Goal: Ask a question: Seek information or help from site administrators or community

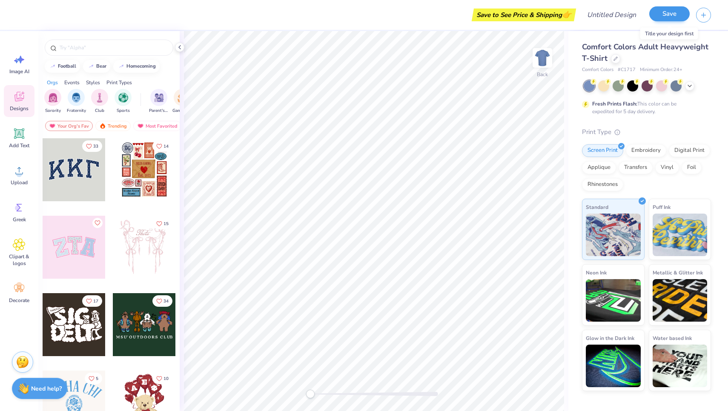
click at [678, 17] on button "Save" at bounding box center [669, 13] width 40 height 15
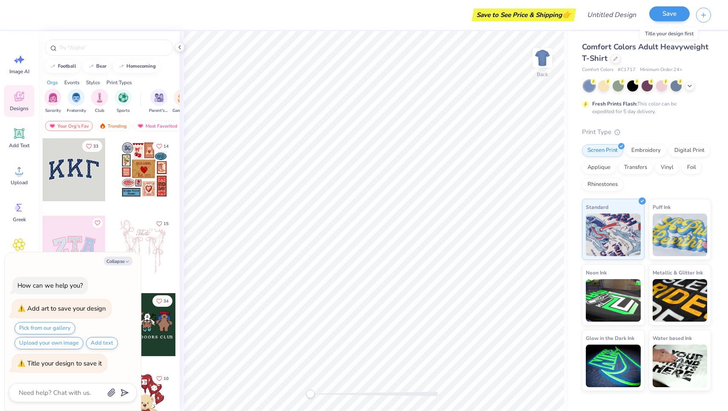
click at [675, 12] on button "Save" at bounding box center [669, 13] width 40 height 15
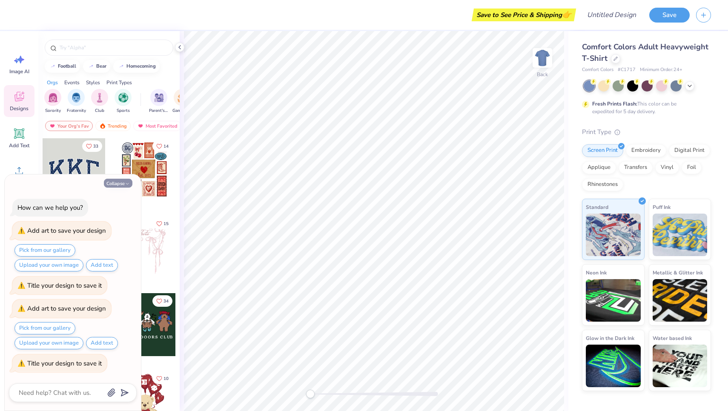
click at [121, 184] on button "Collapse" at bounding box center [118, 183] width 29 height 9
type textarea "x"
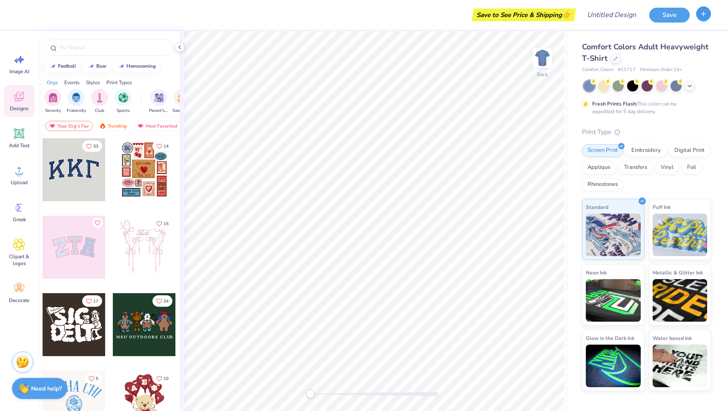
click at [701, 13] on icon "button" at bounding box center [703, 13] width 7 height 7
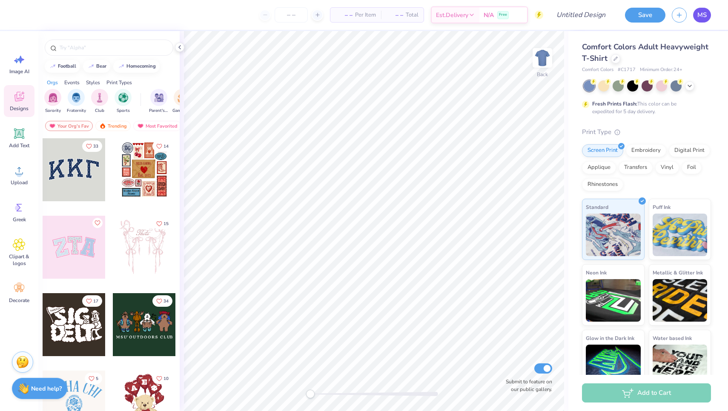
click at [700, 14] on span "MS" at bounding box center [701, 15] width 9 height 10
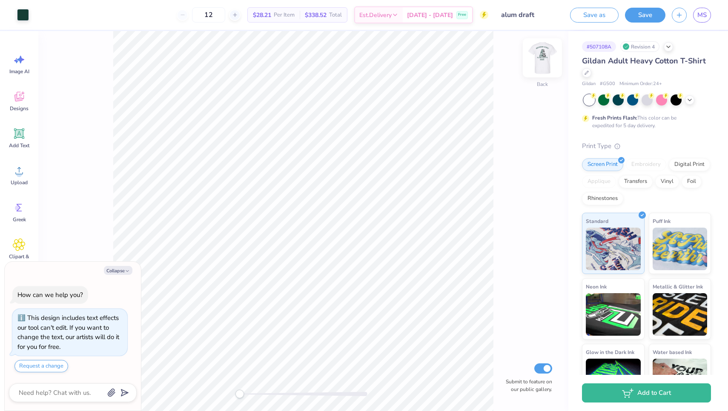
click at [542, 57] on img at bounding box center [542, 58] width 34 height 34
click at [507, 346] on div at bounding box center [508, 351] width 14 height 14
click at [352, 284] on li "Select All" at bounding box center [363, 284] width 67 height 17
click at [25, 138] on icon at bounding box center [19, 133] width 13 height 13
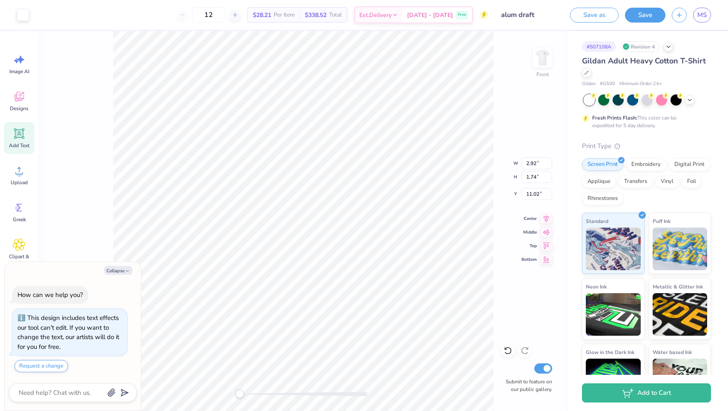
type textarea "x"
type input "5.91"
type input "1.71"
type input "13.39"
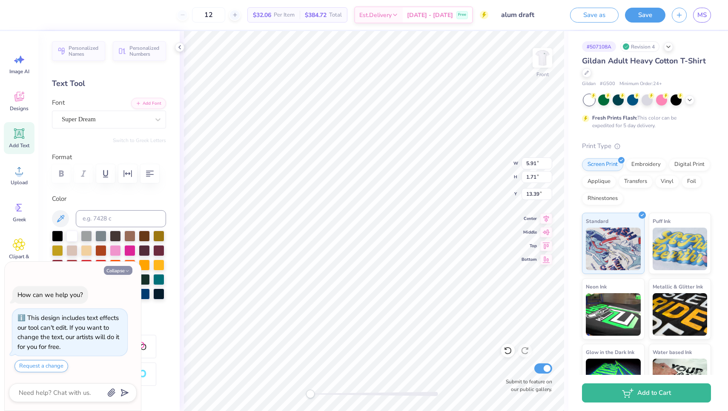
click at [120, 270] on button "Collapse" at bounding box center [118, 270] width 29 height 9
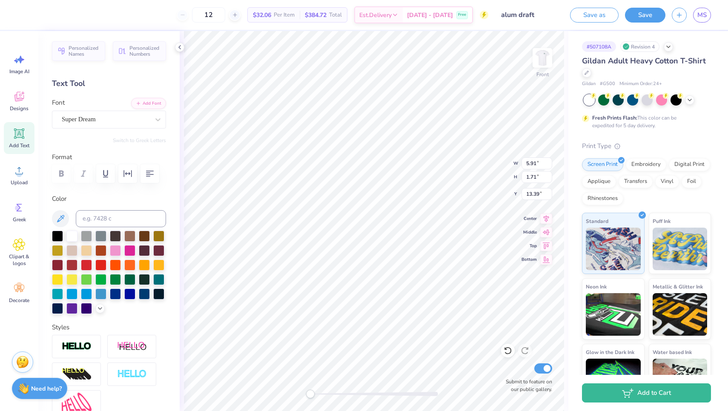
type textarea "x"
click at [101, 118] on div "Super Dream" at bounding box center [105, 119] width 89 height 13
click at [128, 119] on div "Super Dream" at bounding box center [105, 119] width 89 height 13
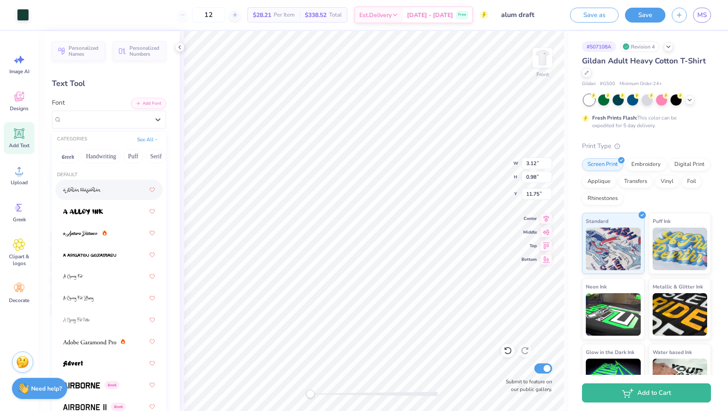
click at [18, 135] on icon at bounding box center [19, 134] width 8 height 8
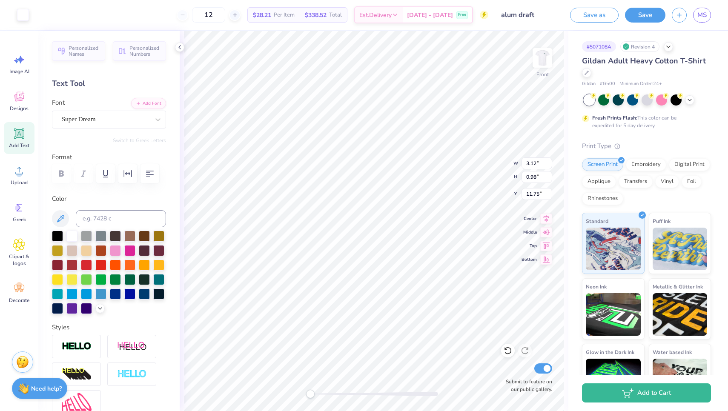
type input "5.91"
type input "1.71"
type input "13.39"
type textarea "T"
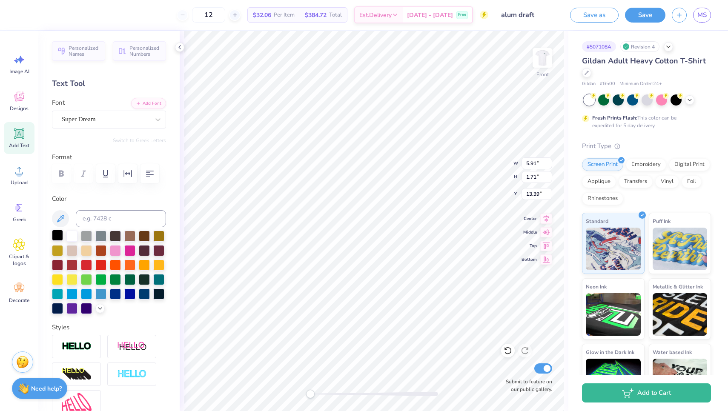
click at [60, 235] on div at bounding box center [57, 235] width 11 height 11
type textarea "g"
click at [509, 354] on icon at bounding box center [507, 351] width 7 height 8
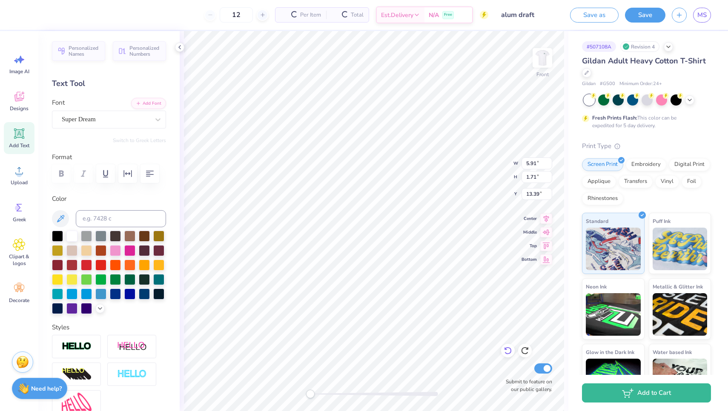
click at [509, 354] on icon at bounding box center [507, 351] width 7 height 8
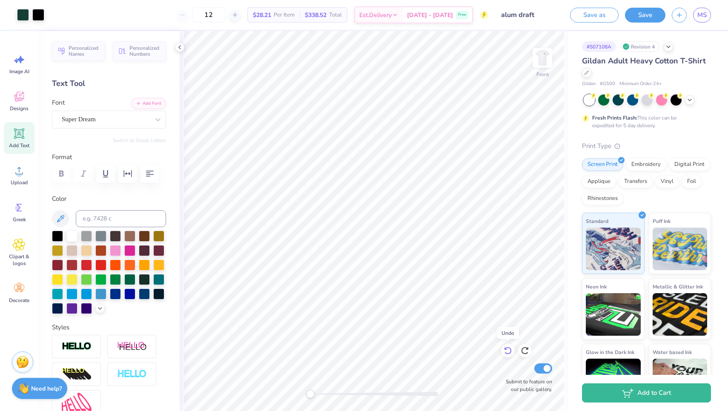
click at [509, 354] on icon at bounding box center [507, 351] width 7 height 8
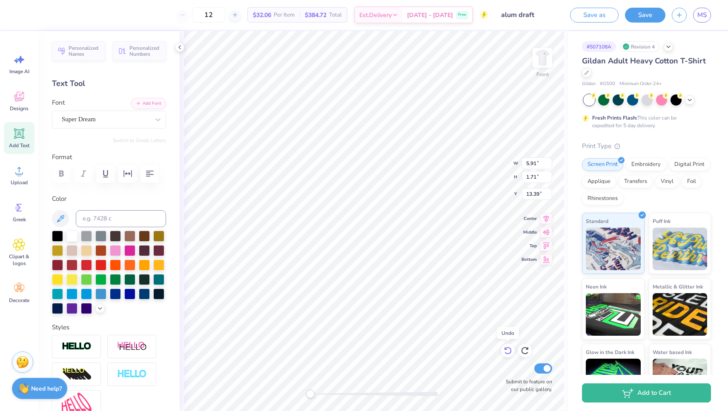
click at [509, 354] on icon at bounding box center [507, 351] width 7 height 8
type input "2.92"
type input "1.74"
type input "11.02"
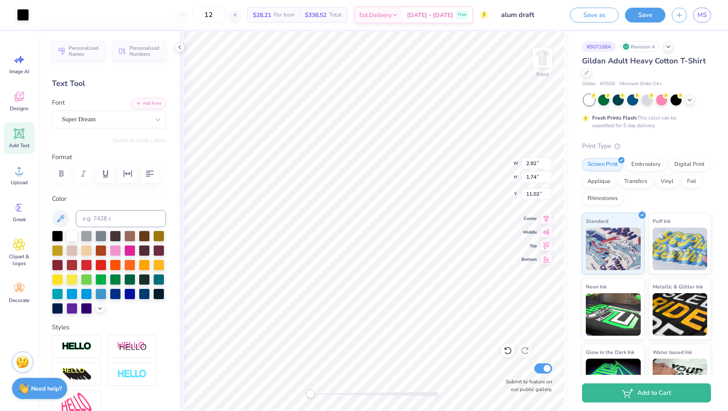
type input "1.87"
type input "1.14"
type input "7.58"
type input "10.69"
type input "2.79"
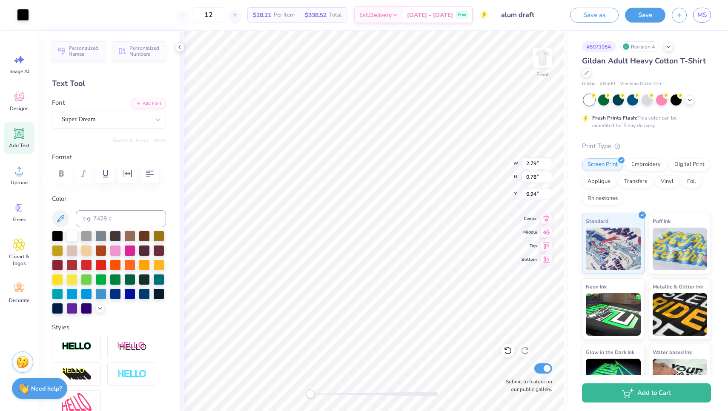
type input "0.96"
type input "10.68"
click at [506, 351] on icon at bounding box center [507, 350] width 9 height 9
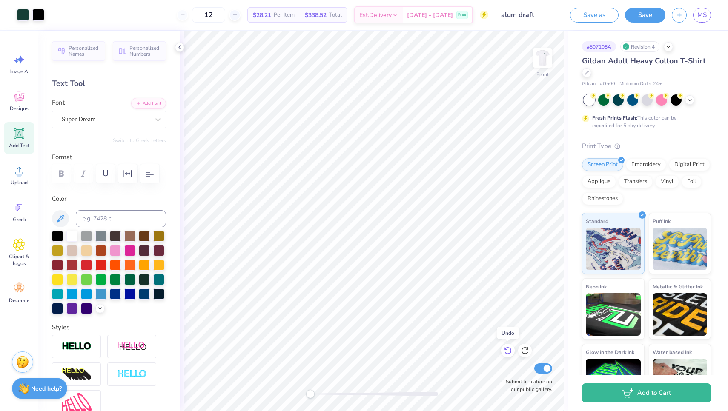
click at [506, 351] on icon at bounding box center [507, 350] width 9 height 9
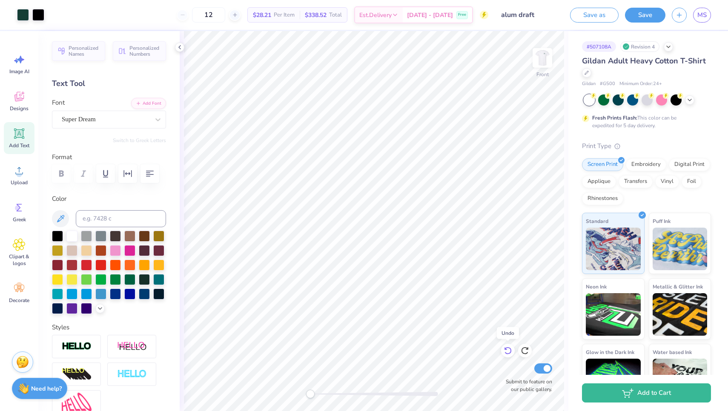
click at [506, 351] on icon at bounding box center [507, 350] width 9 height 9
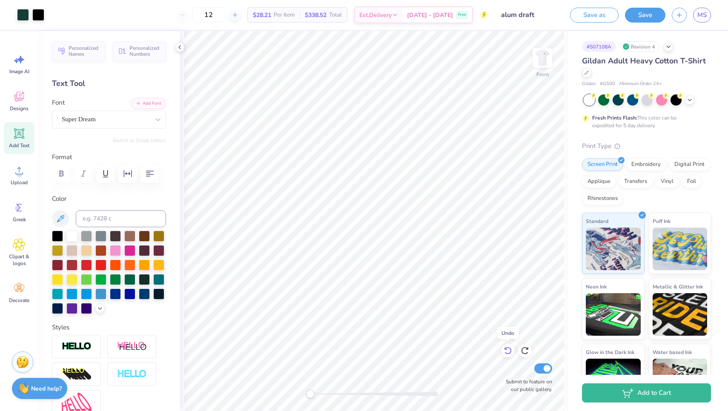
click at [506, 351] on icon at bounding box center [507, 350] width 9 height 9
click at [509, 350] on icon at bounding box center [507, 350] width 9 height 9
click at [509, 352] on icon at bounding box center [507, 350] width 9 height 9
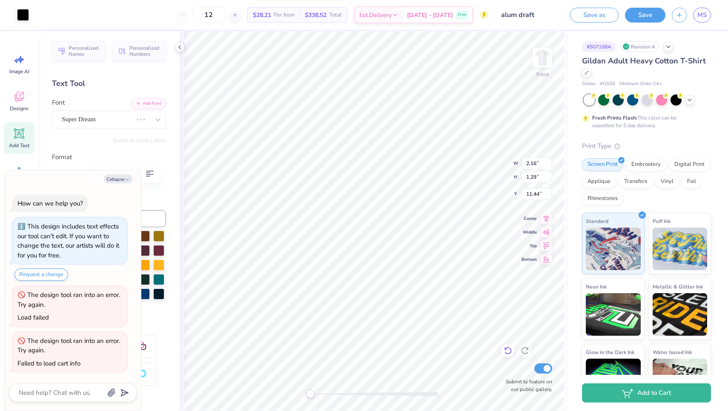
scroll to position [25, 0]
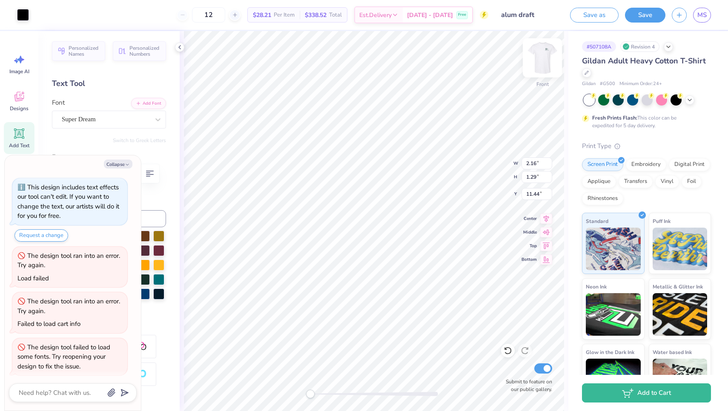
click at [545, 60] on img at bounding box center [542, 58] width 34 height 34
click at [544, 60] on img at bounding box center [542, 58] width 34 height 34
type textarea "x"
type input "11.64"
click at [75, 390] on textarea at bounding box center [61, 392] width 86 height 11
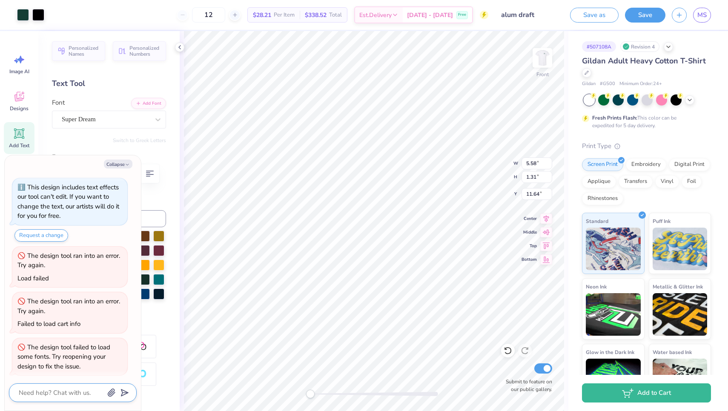
type textarea "x"
type textarea "m"
type textarea "x"
type textarea "ma"
type textarea "x"
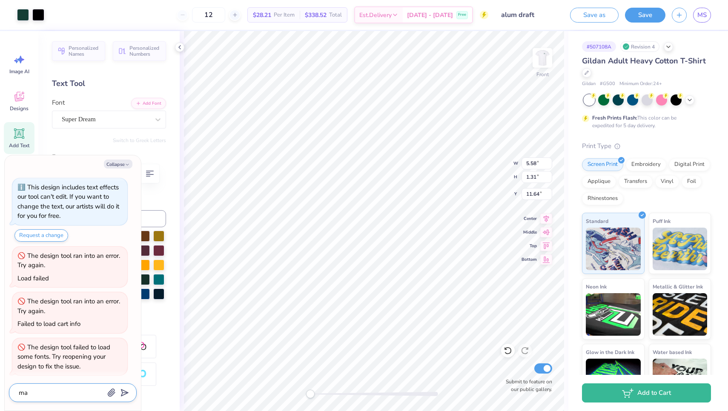
type textarea "mak"
type textarea "x"
type textarea "make"
type textarea "x"
type textarea "make"
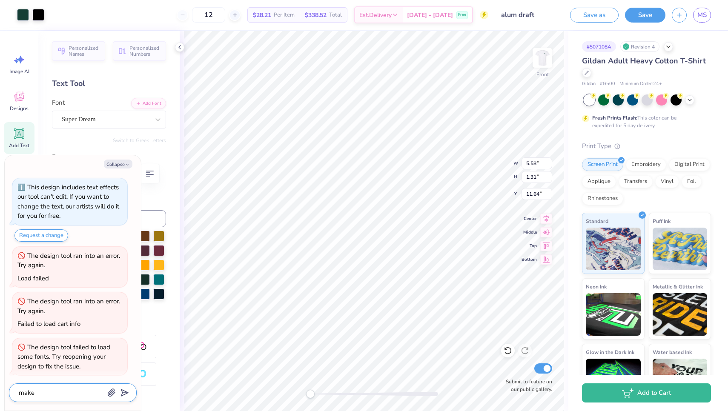
type textarea "x"
type textarea "make g"
type textarea "x"
type textarea "make go"
type textarea "x"
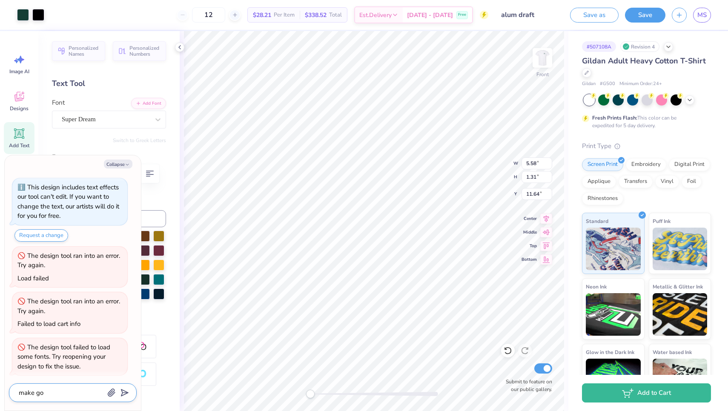
type textarea "make go"
type textarea "x"
type textarea "make go g"
type textarea "x"
type textarea "make go gr"
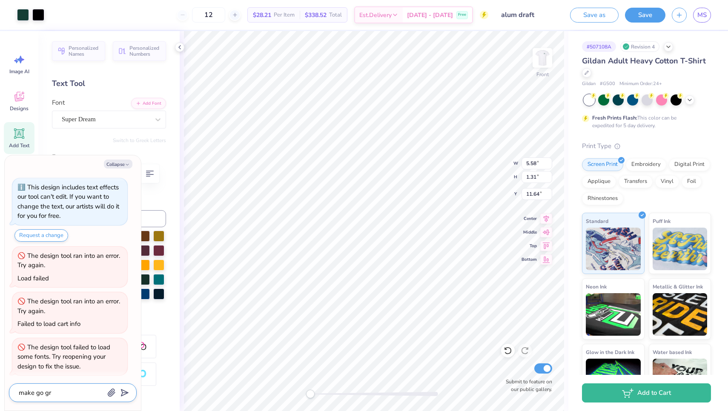
type textarea "x"
type textarea "make go gre"
type textarea "x"
type textarea "make go gree"
type textarea "x"
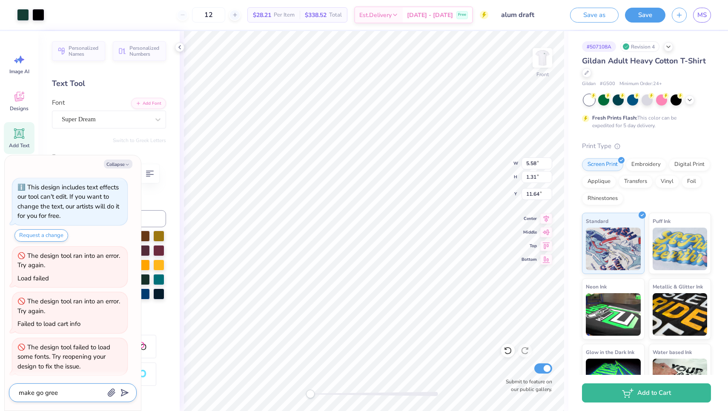
type textarea "make go green"
type textarea "x"
type textarea "make go green"
type textarea "x"
type textarea "make go green a"
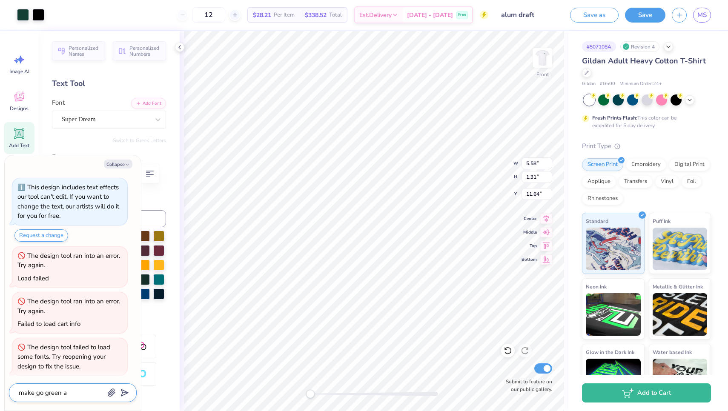
type textarea "x"
type textarea "make go green an"
type textarea "x"
type textarea "make go green and"
type textarea "x"
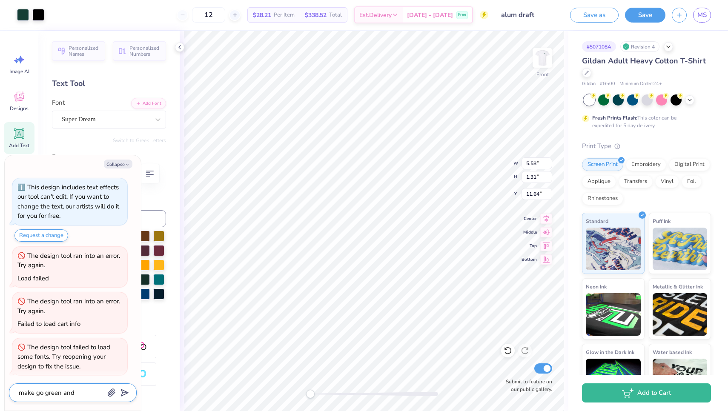
type textarea "make go green and"
type textarea "x"
type textarea "make go green and g"
type textarea "x"
type textarea "make go green and go"
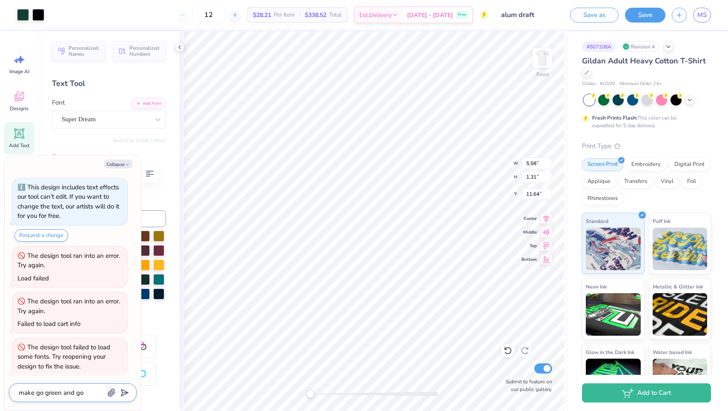
type textarea "x"
type textarea "make go green and go"
type textarea "x"
type textarea "make go green and go w"
type textarea "x"
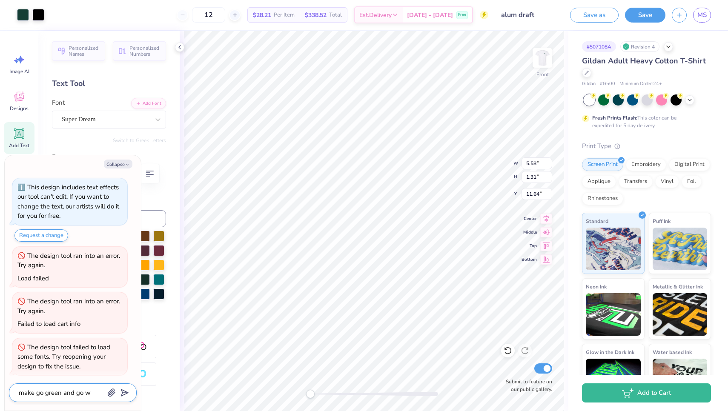
type textarea "make go green and go wh"
type textarea "x"
type textarea "make go green and go whi"
type textarea "x"
type textarea "make go green and go whit"
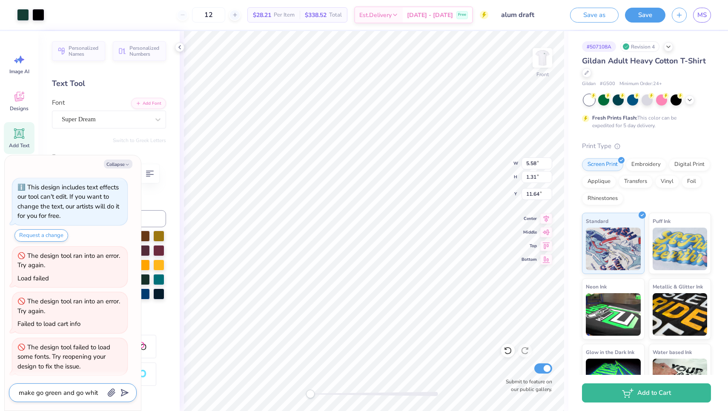
type textarea "x"
type textarea "make go green and go white"
type textarea "x"
type textarea "make go green and go white"
type textarea "x"
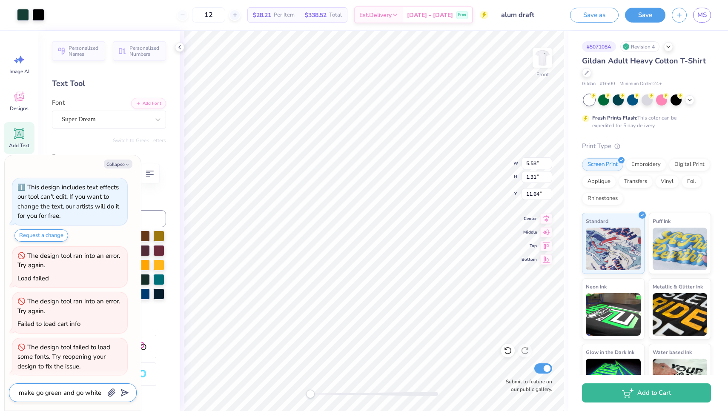
type textarea "make go green and go white l"
type textarea "x"
type textarea "make go green and go white lo"
type textarea "x"
type textarea "make go green and go white loo"
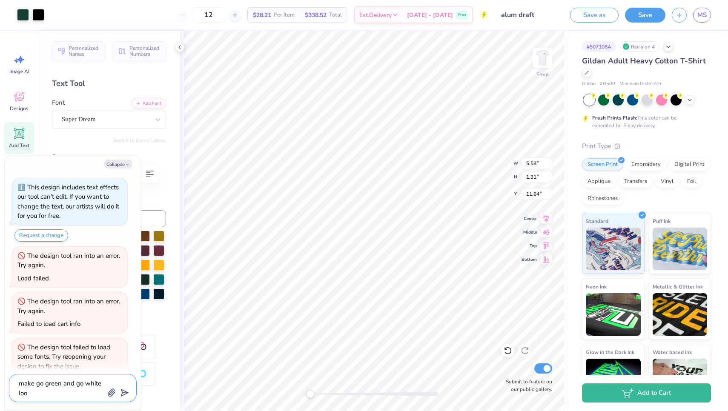
type textarea "x"
type textarea "make go green and go white look"
type textarea "x"
type textarea "make go green and go white looke"
type textarea "x"
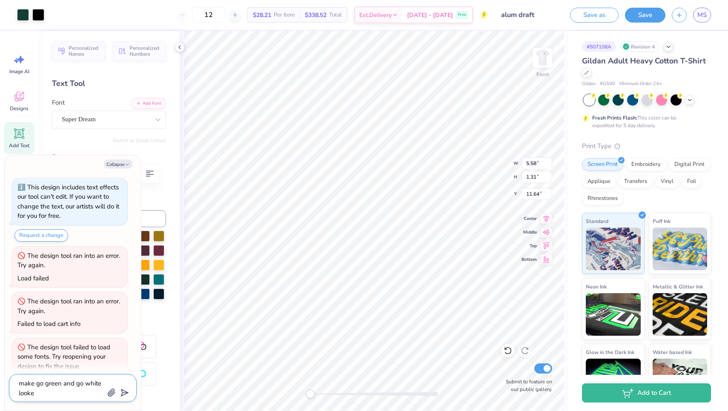
type textarea "make go green and go white look"
type textarea "x"
type textarea "make go green and go white look t"
type textarea "x"
type textarea "make go green and go white look th"
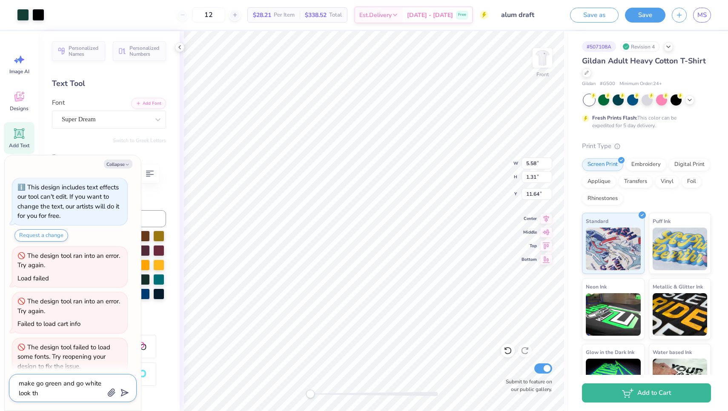
type textarea "x"
type textarea "make go green and go white look the"
type textarea "x"
type textarea "make go green and go white look the"
type textarea "x"
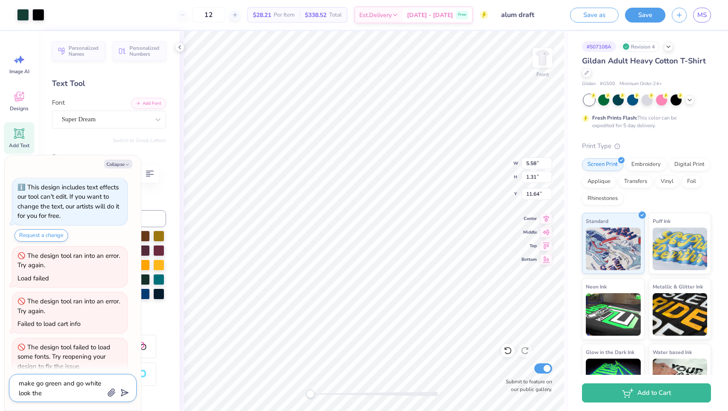
type textarea "make go green and go white look the s"
type textarea "x"
type textarea "make go green and go white look the sa"
type textarea "x"
type textarea "make go green and go white look the sam"
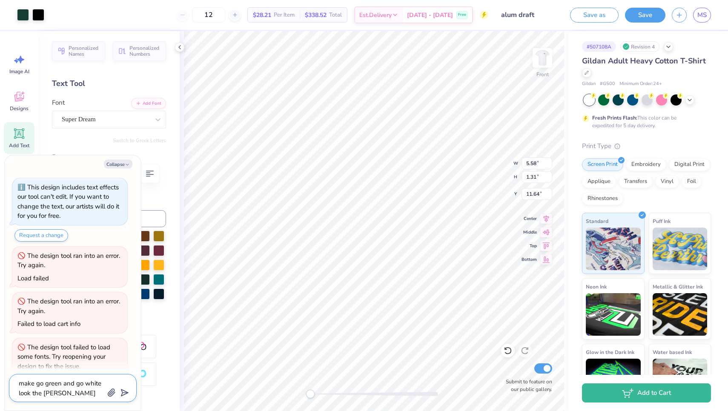
type textarea "x"
type textarea "make go green and go white look the same"
type textarea "x"
type textarea "make go green and go white look the same"
type textarea "x"
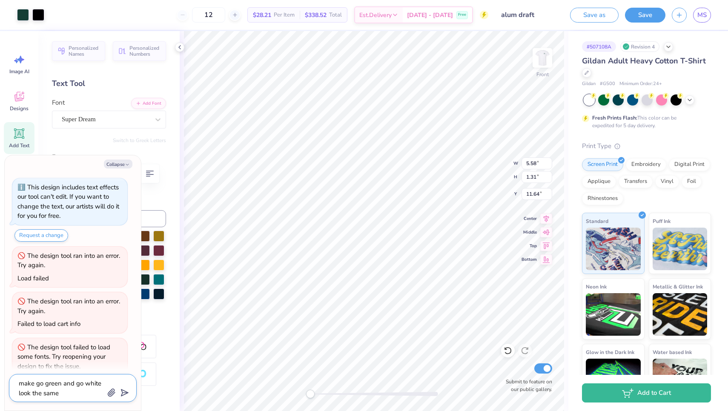
type textarea "make go green and go white look the same w"
type textarea "x"
type textarea "make go green and go white look the same wi"
type textarea "x"
type textarea "make go green and go white look the same wit"
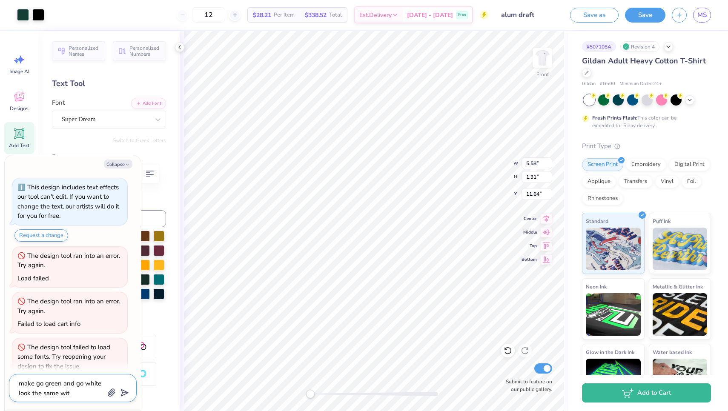
type textarea "x"
type textarea "make go green and go white look the same with"
type textarea "x"
type textarea "make go green and go white look the same with"
type textarea "x"
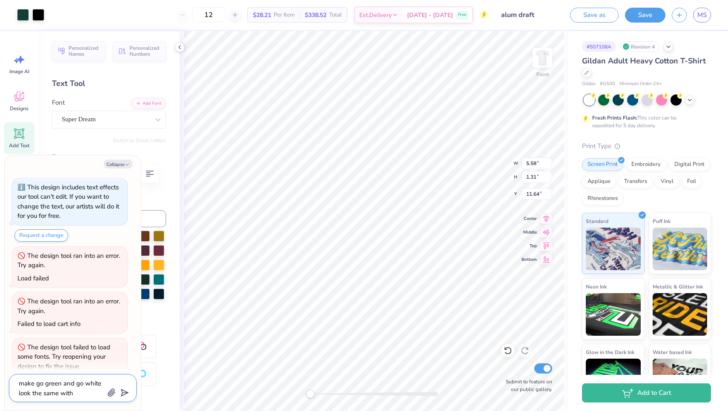
type textarea "make go green and go white look the same with t"
type textarea "x"
type textarea "make go green and go white look the same with th"
type textarea "x"
type textarea "make go green and go white look the same with the"
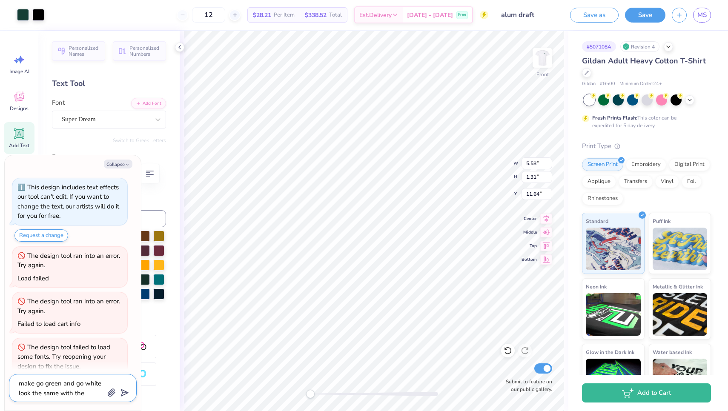
type textarea "x"
type textarea "make go green and go white look the same with the"
type textarea "x"
type textarea "make go green and go white look the same with the s"
type textarea "x"
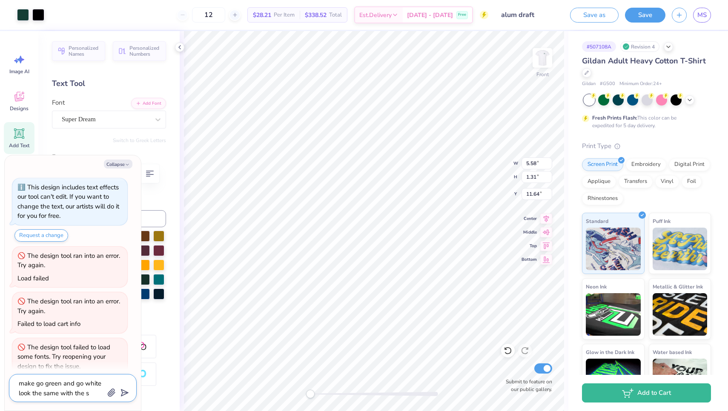
type textarea "make go green and go white look the same with the si"
type textarea "x"
type textarea "make go green and go white look the same with the siz"
type textarea "x"
type textarea "make go green and go white look the same with the size"
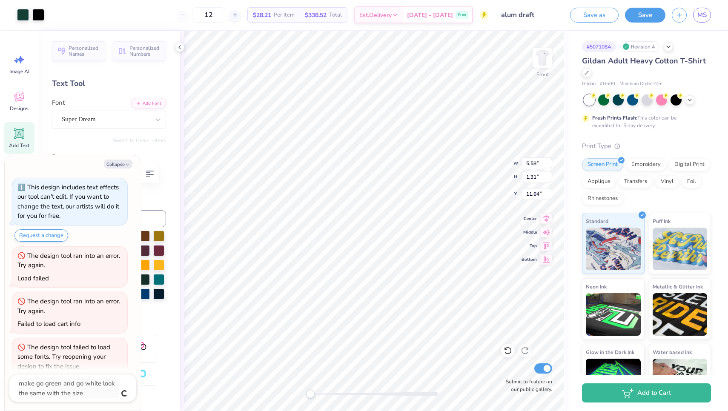
scroll to position [66, 0]
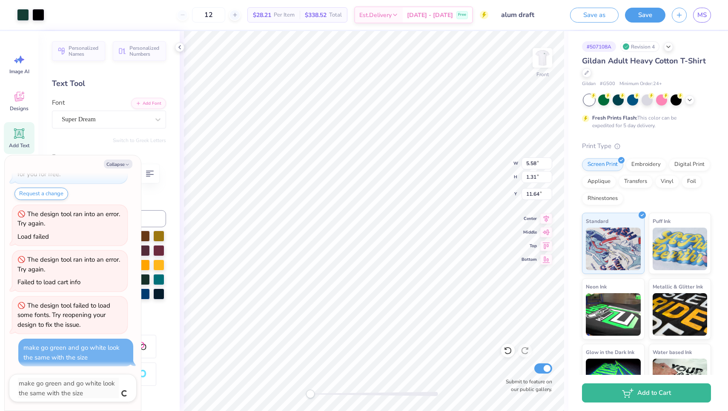
type textarea "x"
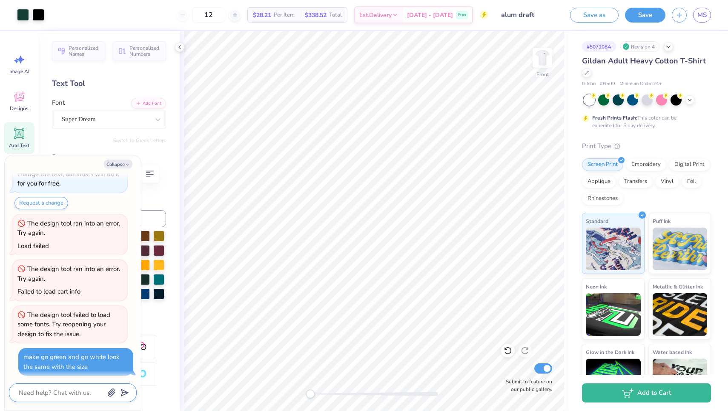
click at [84, 389] on textarea at bounding box center [61, 392] width 86 height 11
click at [87, 394] on textarea at bounding box center [61, 392] width 86 height 11
type textarea "x"
type textarea "a"
type textarea "x"
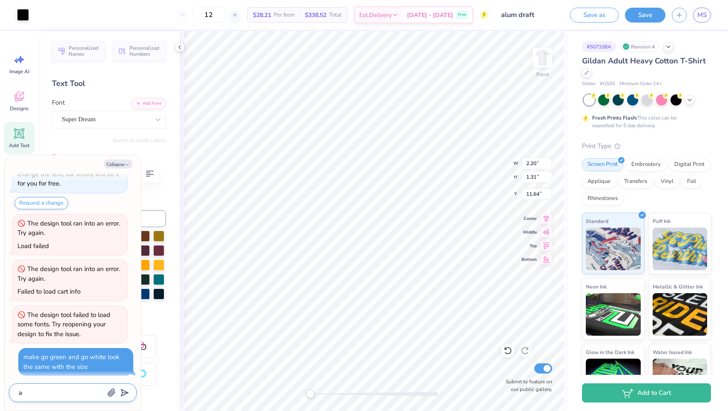
type textarea "an"
type textarea "x"
type textarea "and"
type textarea "x"
type textarea "and"
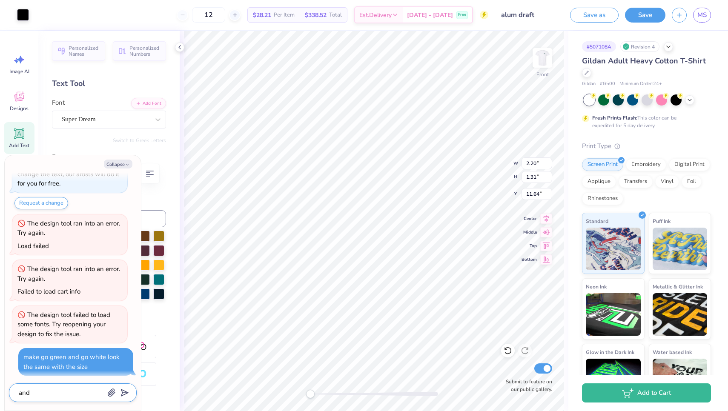
type textarea "x"
type textarea "and t"
type textarea "x"
type textarea "and te"
type textarea "x"
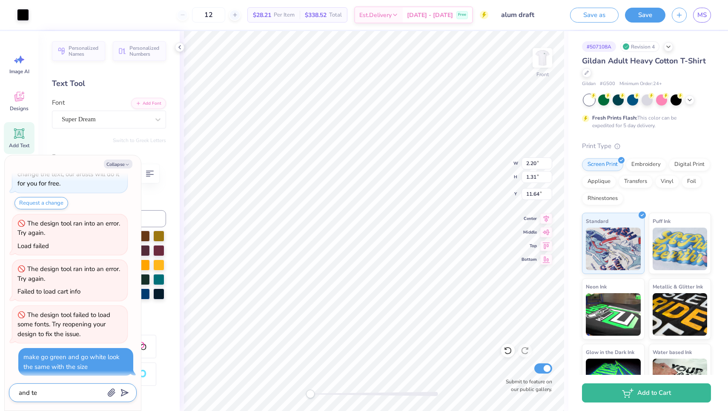
type textarea "and te="
type textarea "x"
type textarea "and te"
type textarea "x"
type textarea "and tef"
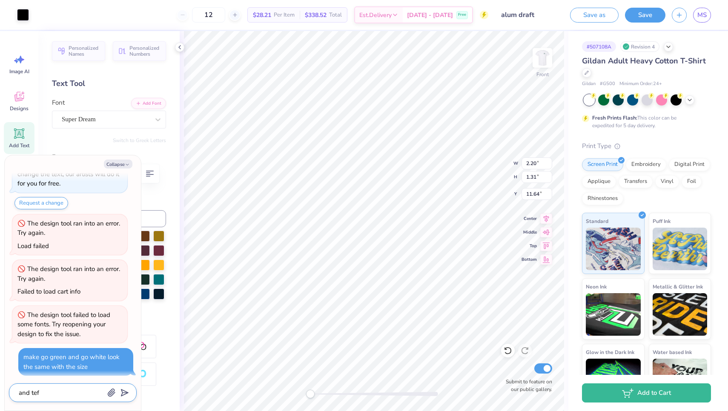
type textarea "x"
type textarea "and tefo"
type textarea "x"
type textarea "and tef"
type textarea "x"
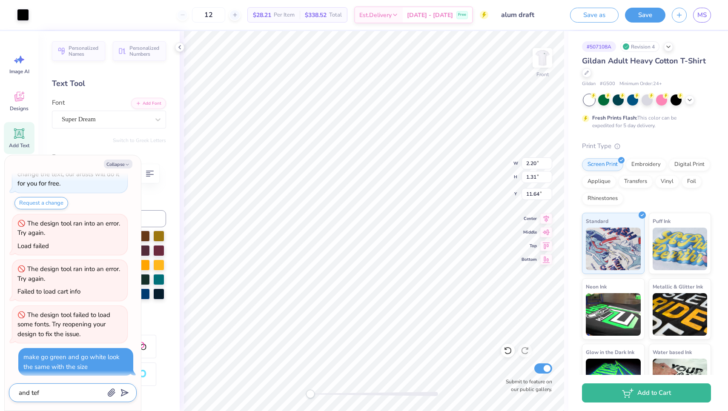
type textarea "and te"
type textarea "x"
type textarea "and t"
type textarea "x"
type textarea "and"
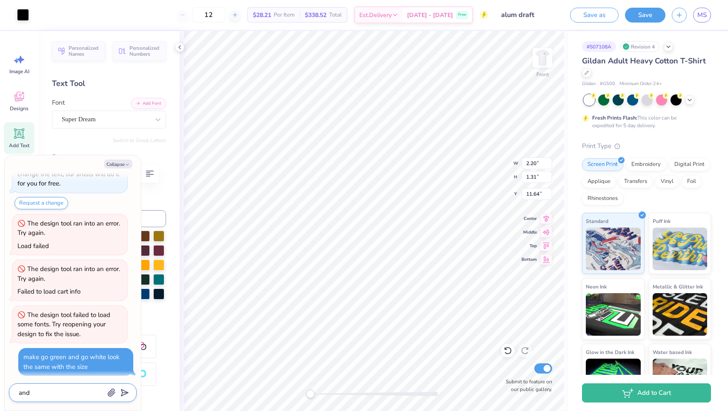
type textarea "x"
type textarea "and f"
type textarea "x"
type textarea "and fo"
type textarea "x"
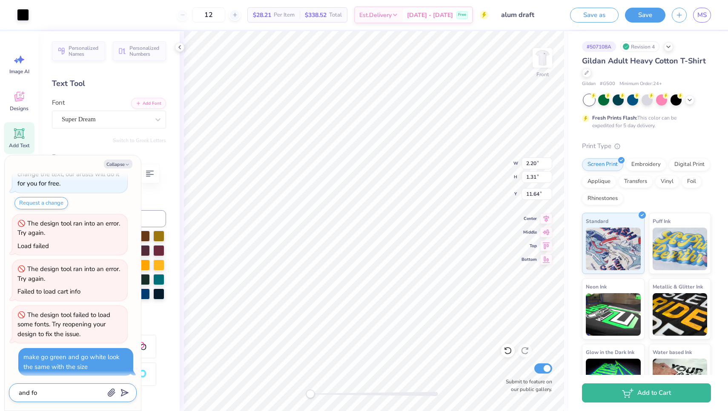
type textarea "and for"
type textarea "x"
type textarea "and forn"
type textarea "x"
type textarea "and for"
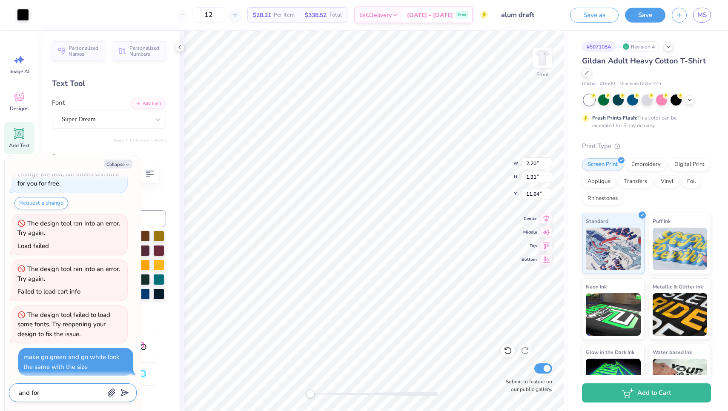
type textarea "x"
type textarea "and fo"
type textarea "x"
type textarea "and fon"
type textarea "x"
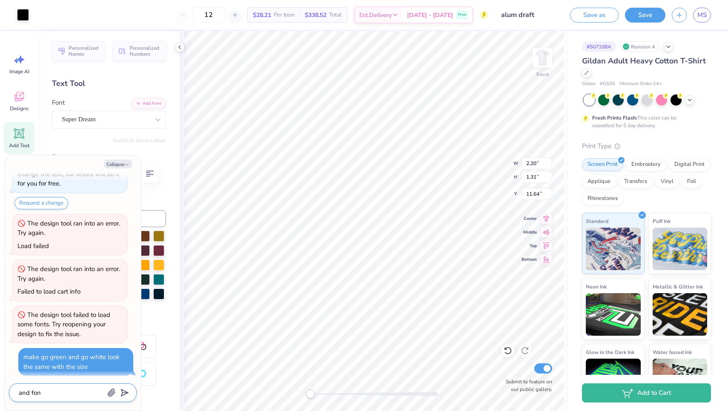
type textarea "and font"
type textarea "x"
type textarea "and font"
type textarea "x"
type textarea "and font"
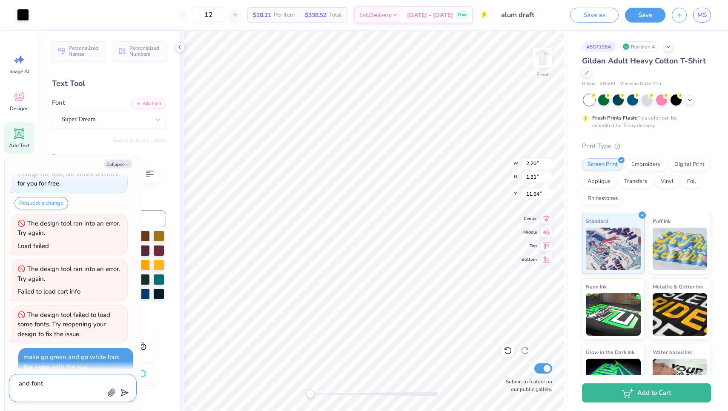
type textarea "x"
type textarea "and font"
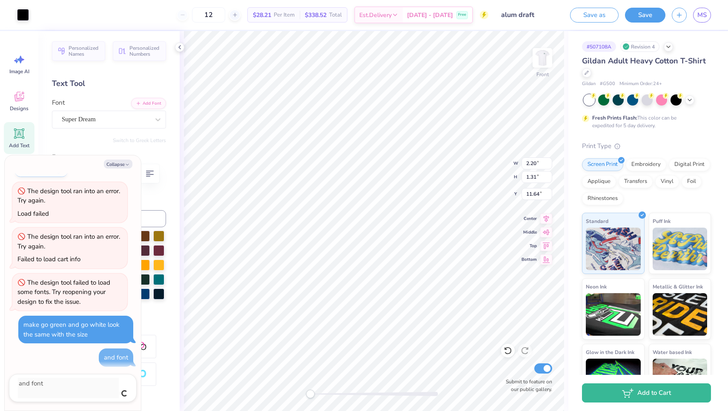
type textarea "x"
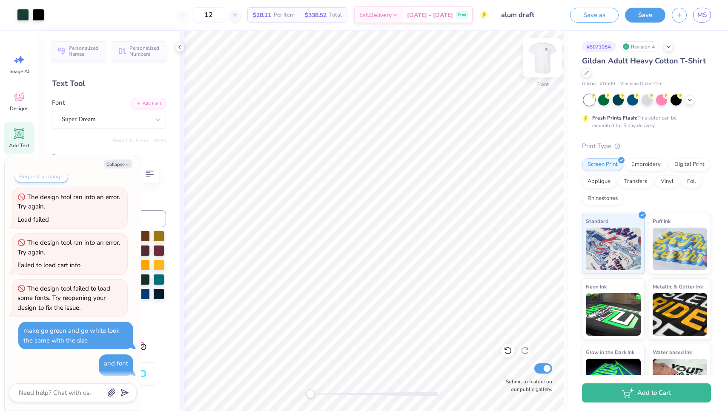
click at [541, 57] on img at bounding box center [542, 58] width 34 height 34
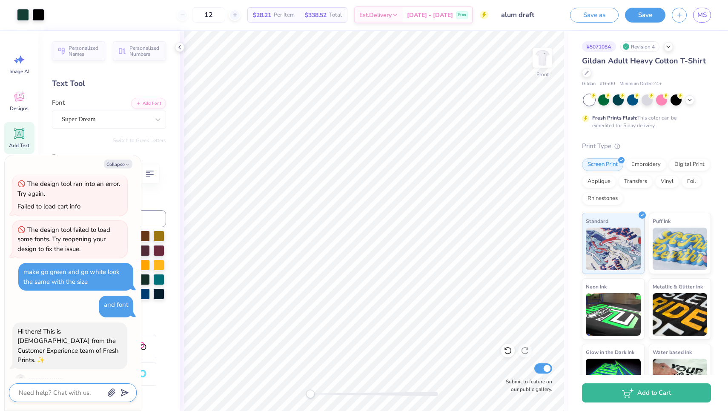
type textarea "x"
type textarea "y"
type textarea "x"
type textarea "ye"
type textarea "x"
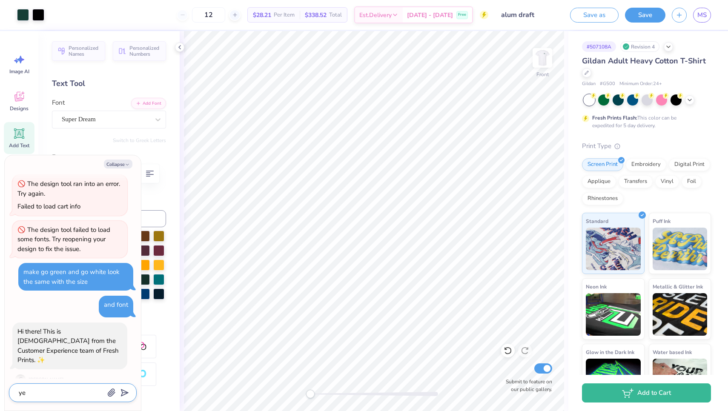
type textarea "yea"
type textarea "x"
type textarea "yeah"
type textarea "x"
type textarea "yeah"
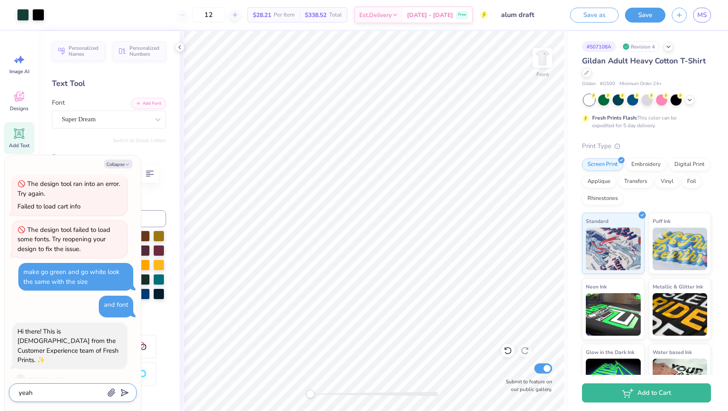
type textarea "x"
type textarea "yeah m"
type textarea "x"
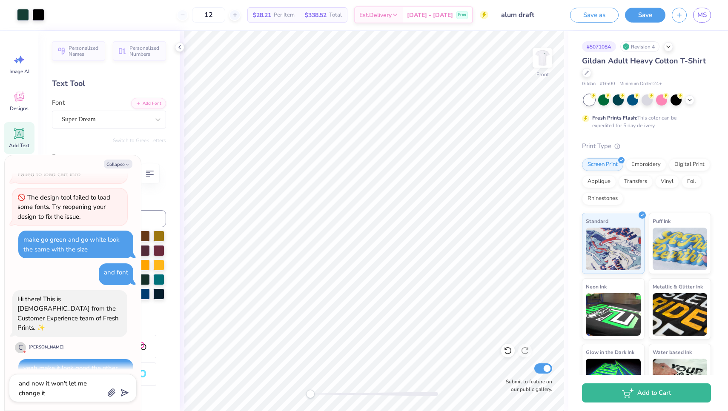
scroll to position [197, 0]
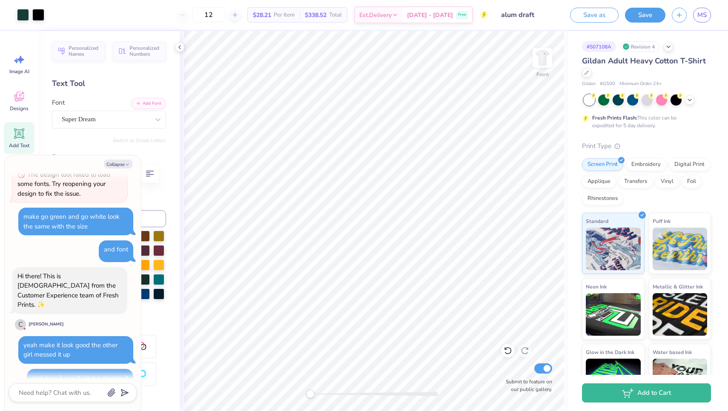
click at [24, 327] on div at bounding box center [24, 328] width 3 height 3
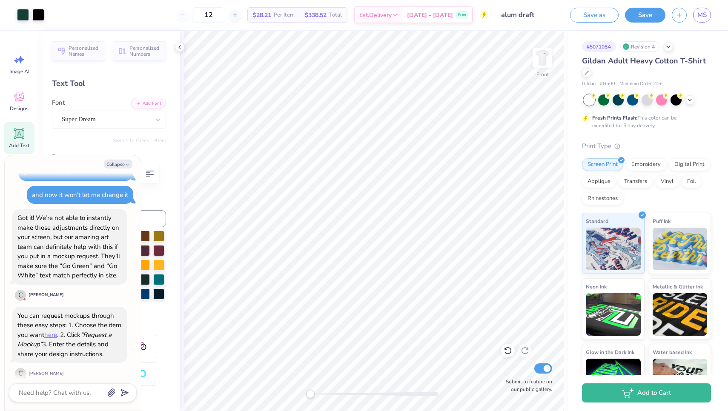
click at [72, 383] on div "Collapse How can we help you? This design includes text effects our tool can't …" at bounding box center [73, 282] width 136 height 255
click at [72, 387] on textarea at bounding box center [61, 392] width 86 height 11
